Goal: Transaction & Acquisition: Purchase product/service

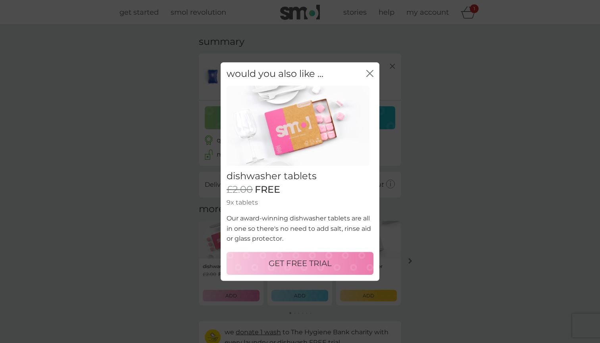
click at [333, 259] on div "GET FREE TRIAL" at bounding box center [299, 263] width 131 height 13
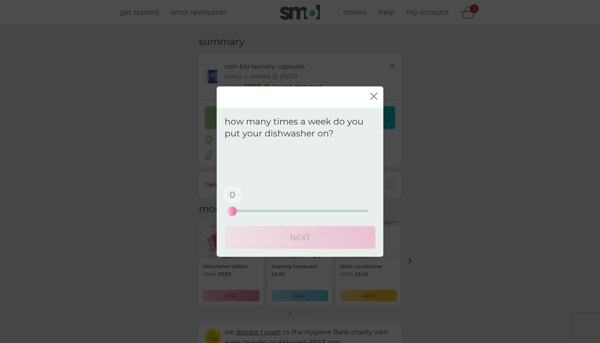
click at [373, 94] on icon "close" at bounding box center [373, 96] width 7 height 7
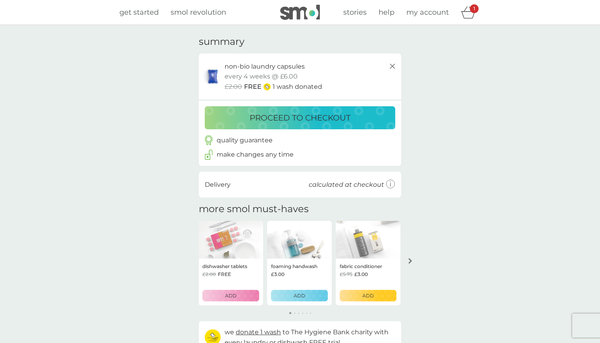
click at [413, 254] on button "arrow right" at bounding box center [409, 261] width 13 height 14
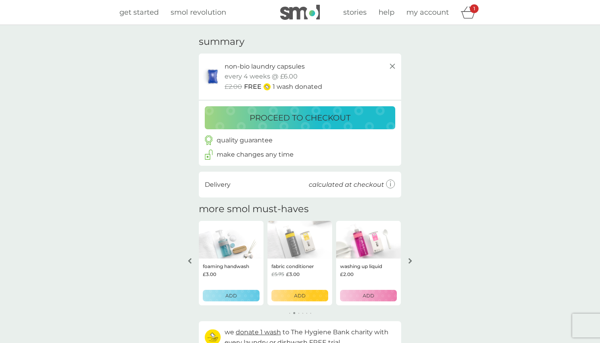
click at [413, 254] on button "arrow right" at bounding box center [409, 261] width 13 height 14
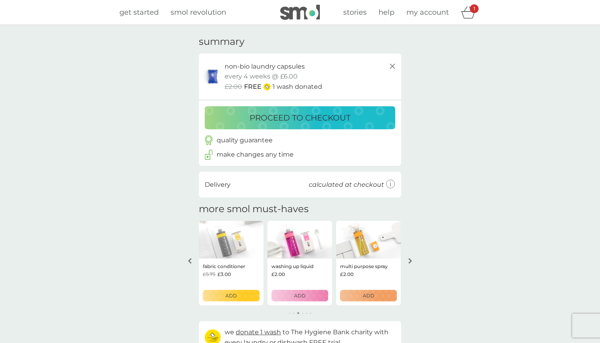
click at [413, 257] on button "arrow right" at bounding box center [409, 261] width 13 height 14
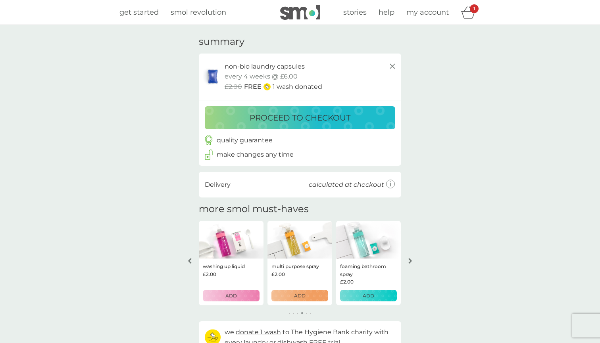
click at [413, 257] on button "arrow right" at bounding box center [409, 261] width 13 height 14
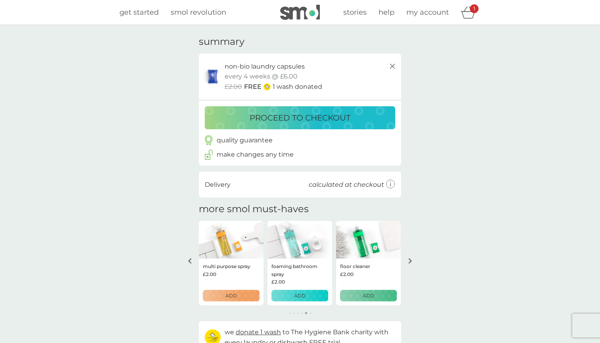
click at [413, 257] on button "arrow right" at bounding box center [409, 261] width 13 height 14
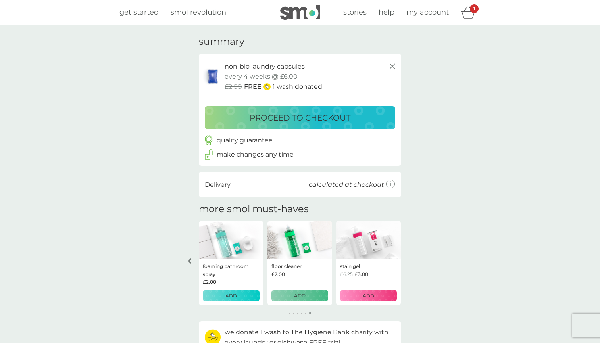
click at [413, 257] on div "your basket summary non-bio laundry capsules trial pack every 4 weeks @ £6.00 £…" at bounding box center [300, 194] width 600 height 339
click at [364, 117] on div "proceed to checkout" at bounding box center [300, 117] width 174 height 13
